Goal: Information Seeking & Learning: Learn about a topic

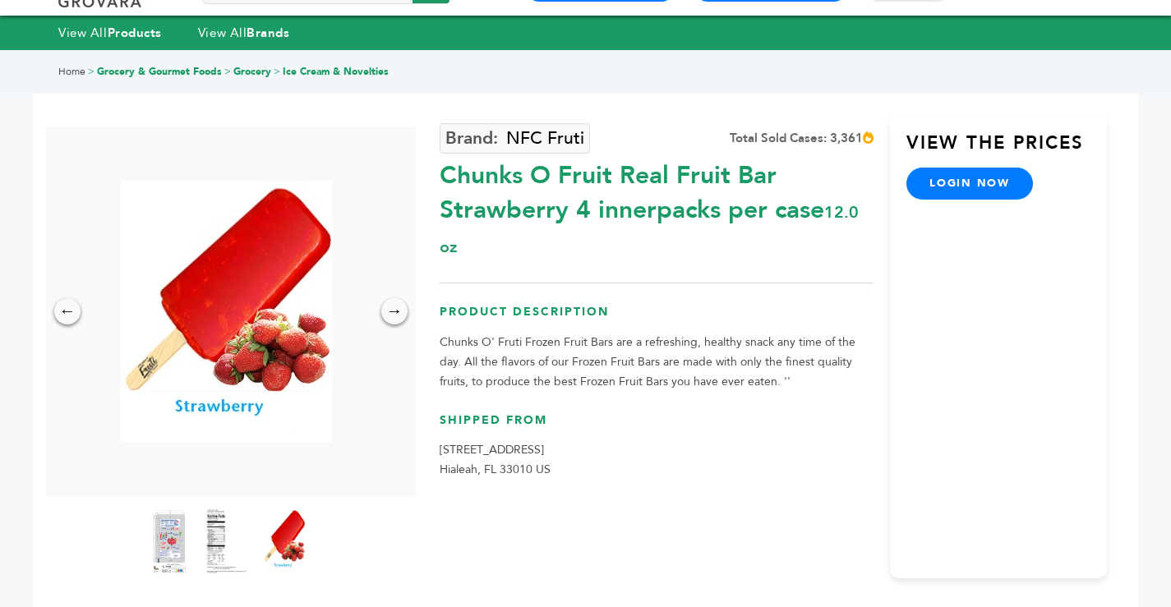
drag, startPoint x: 829, startPoint y: 206, endPoint x: 363, endPoint y: 235, distance: 466.6
click at [578, 227] on div "Chunks O Fruit Real Fruit Bar Strawberry 4 innerpacks per case 12.0 oz" at bounding box center [656, 206] width 434 height 112
click at [485, 255] on div "Chunks O Fruit Real Fruit Bar Strawberry 4 innerpacks per case 12.0 oz" at bounding box center [656, 206] width 434 height 112
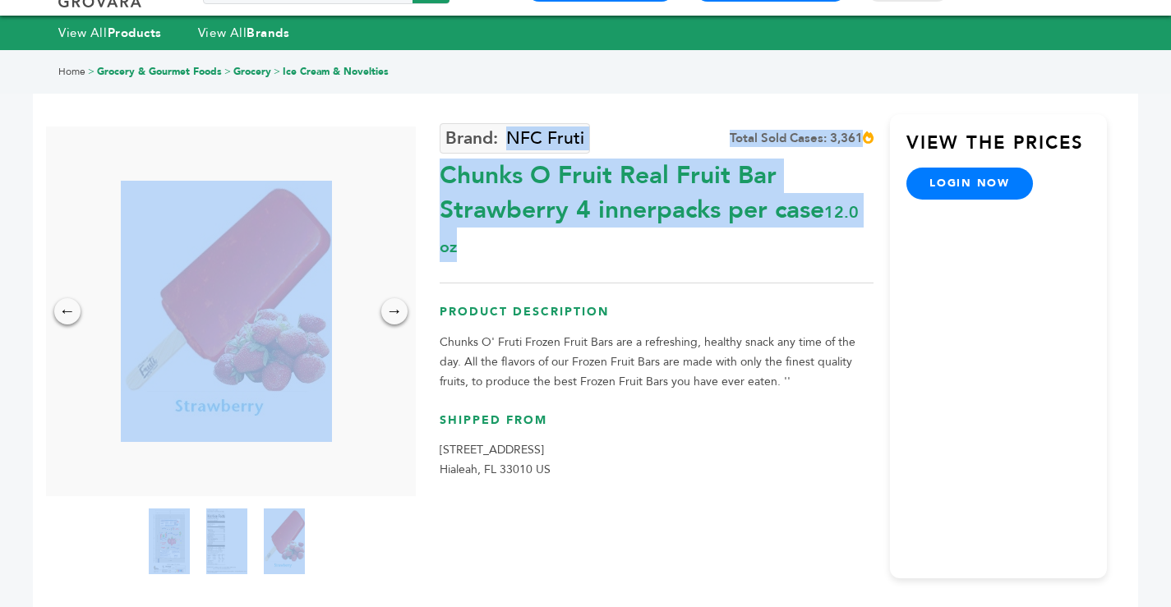
drag, startPoint x: 467, startPoint y: 259, endPoint x: 433, endPoint y: 209, distance: 59.7
click at [433, 209] on div "← → × NFC Fruti Total Sold Cases: 3,361 12.0 oz" at bounding box center [585, 325] width 1043 height 548
click at [434, 190] on div "← → ×" at bounding box center [230, 352] width 417 height 452
drag, startPoint x: 434, startPoint y: 176, endPoint x: 484, endPoint y: 274, distance: 110.6
click at [484, 274] on div "← → × NFC Fruti Total Sold Cases: 3,361 12.0 oz" at bounding box center [585, 325] width 1043 height 548
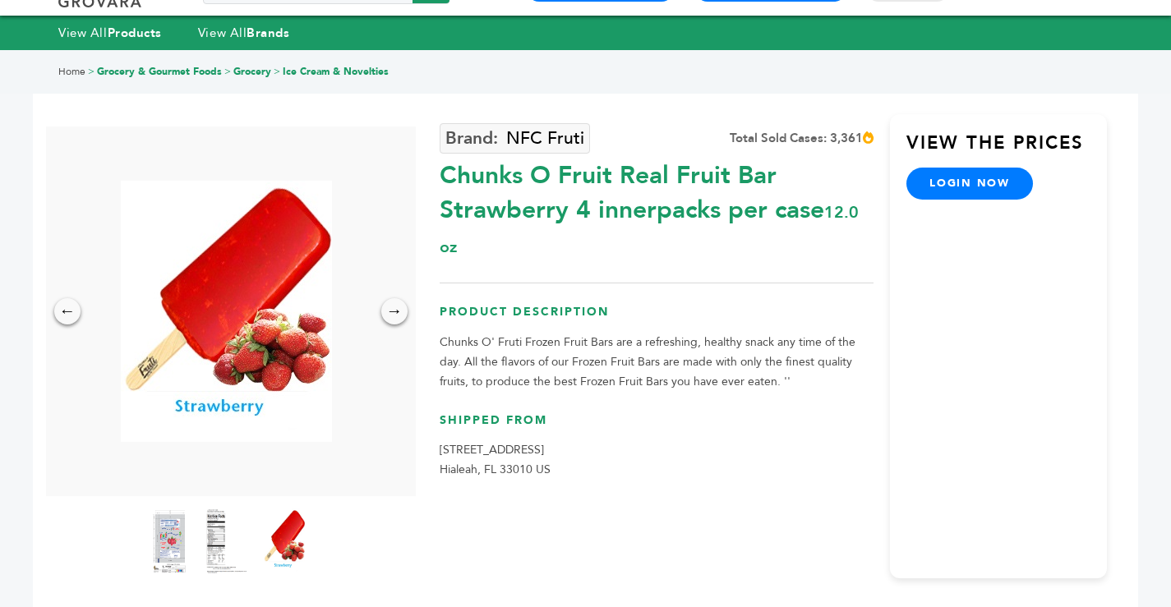
drag, startPoint x: 484, startPoint y: 274, endPoint x: 476, endPoint y: 255, distance: 20.3
click at [484, 275] on div "NFC Fruti Total Sold Cases: 3,361 Chunks O Fruit Real Fruit Bar Strawberry 4 in…" at bounding box center [656, 346] width 434 height 464
drag, startPoint x: 436, startPoint y: 257, endPoint x: 443, endPoint y: 209, distance: 48.1
click at [441, 209] on div "Chunks O Fruit Real Fruit Bar Strawberry 4 innerpacks per case 12.0 oz" at bounding box center [656, 206] width 434 height 112
click at [446, 173] on div "Chunks O Fruit Real Fruit Bar Strawberry 4 innerpacks per case 12.0 oz" at bounding box center [656, 206] width 434 height 112
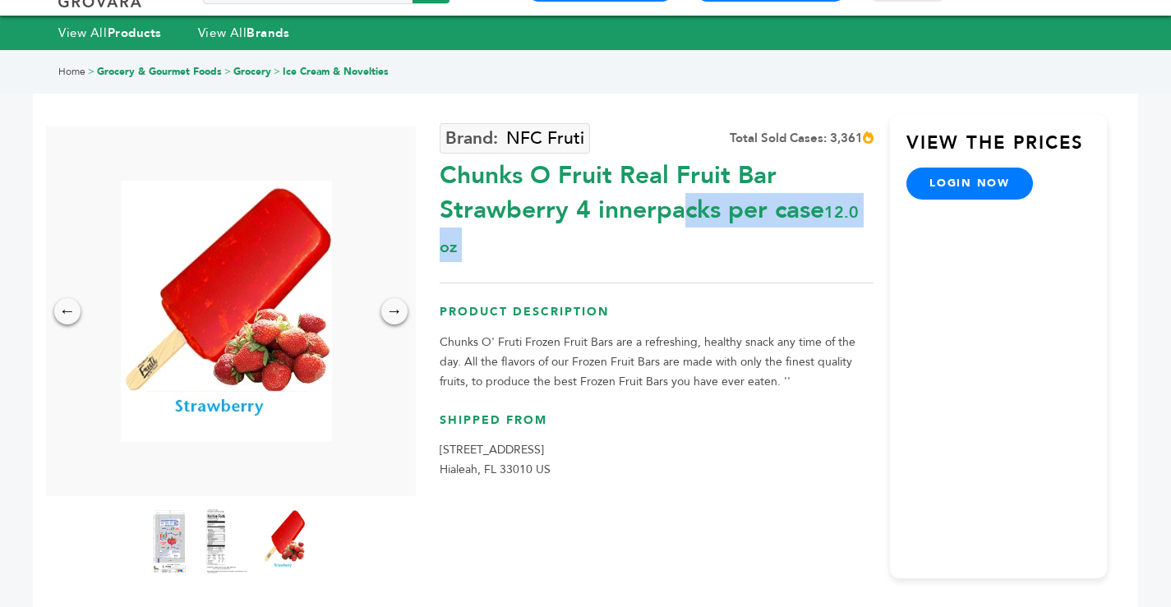
drag, startPoint x: 444, startPoint y: 172, endPoint x: 462, endPoint y: 263, distance: 92.8
click at [462, 263] on div "NFC Fruti Total Sold Cases: 3,361 Chunks O Fruit Real Fruit Bar Strawberry 4 in…" at bounding box center [656, 346] width 434 height 464
copy div "Chunks O Fruit Real Fruit Bar Strawberry 4 innerpacks per case 12.0 oz"
